Goal: Use online tool/utility: Utilize a website feature to perform a specific function

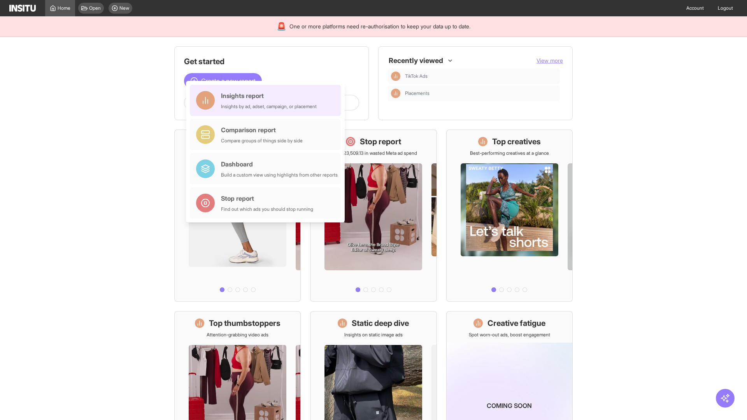
click at [267, 100] on div "Insights report Insights by ad, adset, campaign, or placement" at bounding box center [269, 100] width 96 height 19
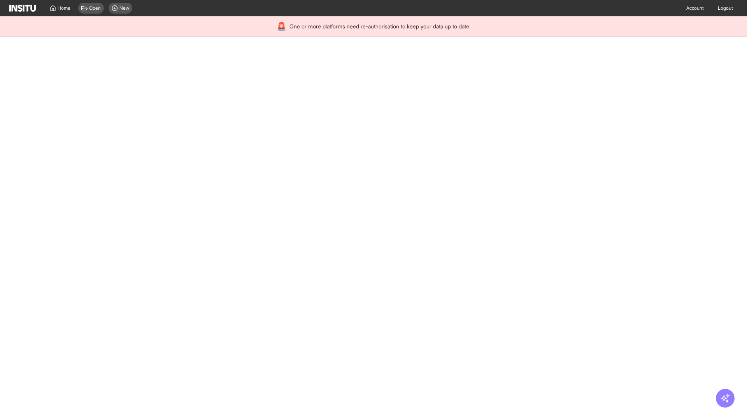
select select "**"
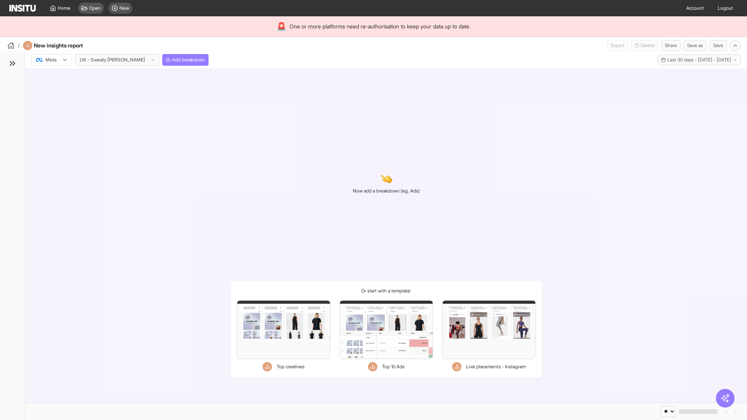
click at [52, 60] on div at bounding box center [46, 60] width 22 height 8
click at [51, 77] on span "Meta" at bounding box center [51, 76] width 11 height 7
click at [172, 60] on span "Add breakdown" at bounding box center [188, 60] width 33 height 6
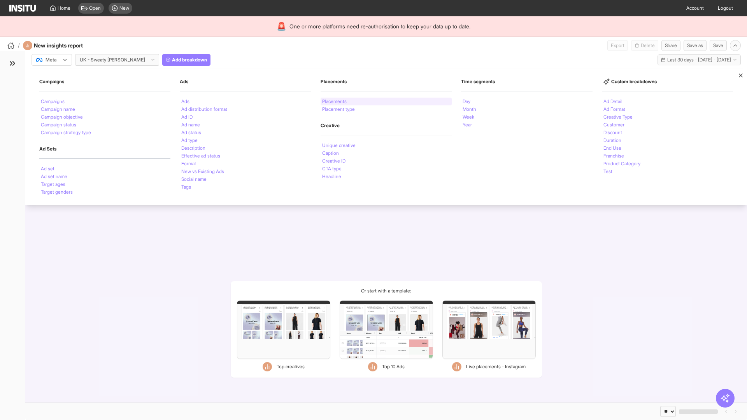
click at [334, 102] on li "Placements" at bounding box center [334, 101] width 25 height 5
